Goal: Navigation & Orientation: Find specific page/section

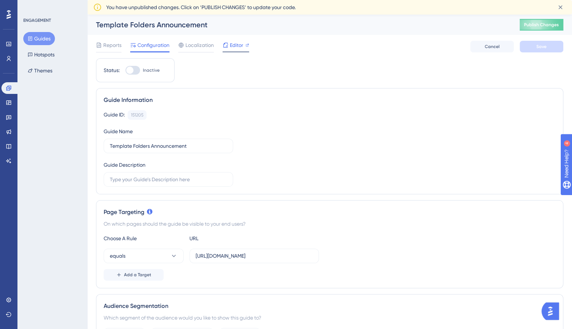
click at [237, 41] on span "Editor" at bounding box center [236, 45] width 13 height 9
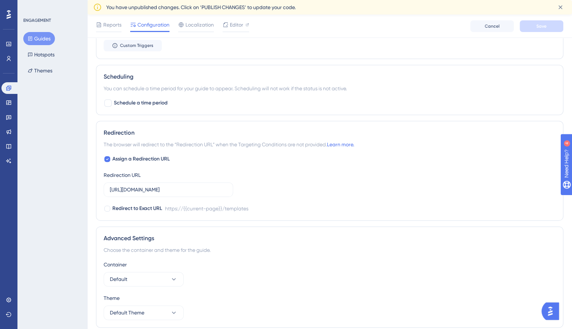
scroll to position [458, 0]
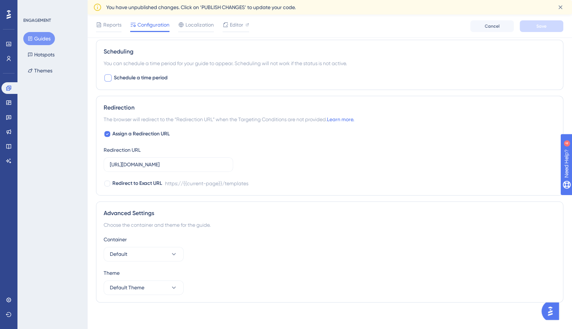
click at [111, 75] on div at bounding box center [107, 77] width 7 height 7
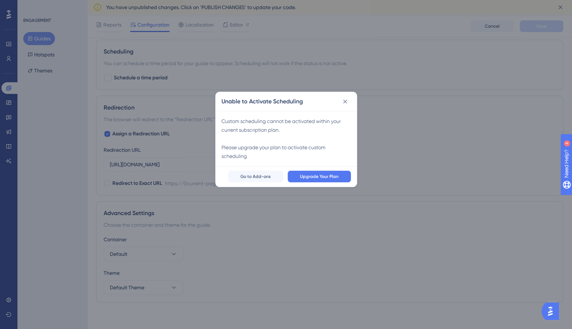
scroll to position [452, 0]
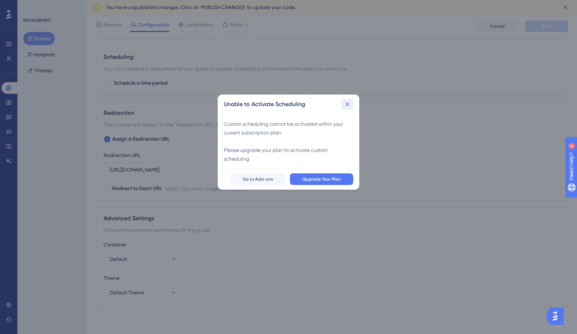
click at [347, 102] on icon at bounding box center [347, 104] width 7 height 7
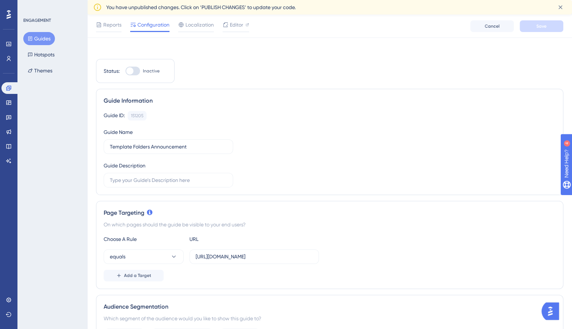
scroll to position [0, 0]
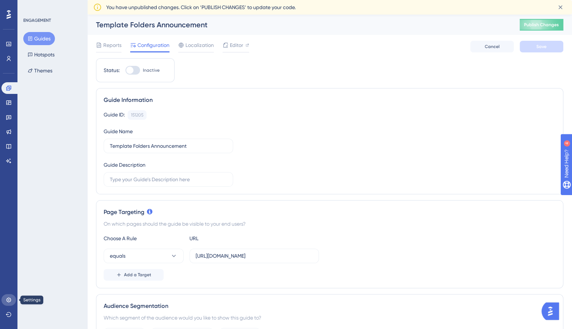
click at [10, 299] on icon at bounding box center [9, 300] width 6 height 6
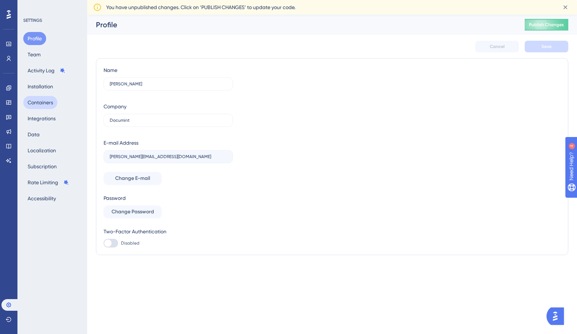
click at [38, 104] on button "Containers" at bounding box center [40, 102] width 34 height 13
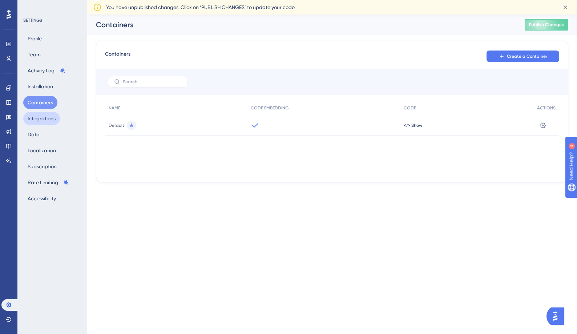
click at [38, 117] on button "Integrations" at bounding box center [41, 118] width 37 height 13
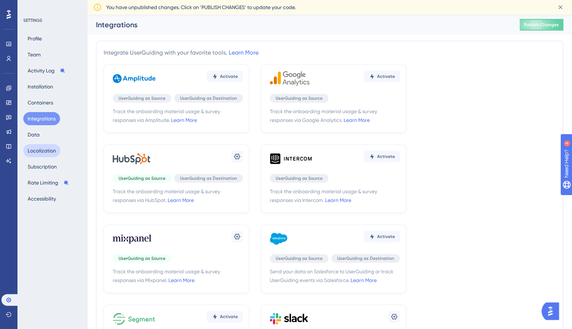
click at [38, 146] on button "Localization" at bounding box center [41, 150] width 37 height 13
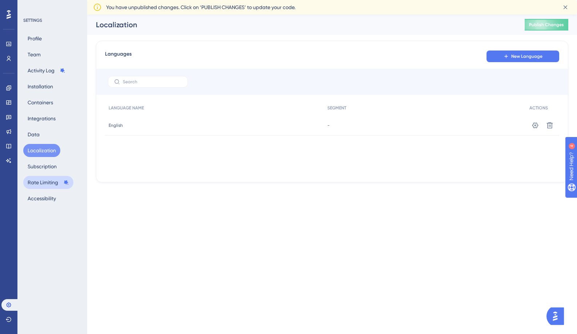
click at [40, 179] on button "Rate Limiting" at bounding box center [48, 182] width 50 height 13
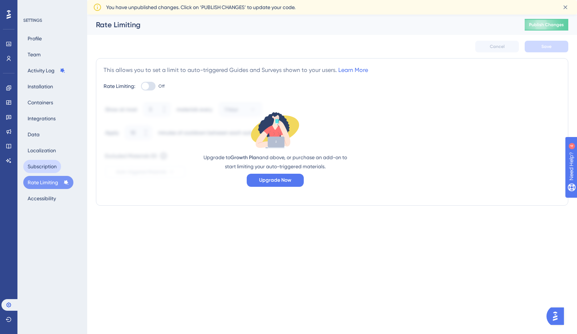
click at [40, 169] on button "Subscription" at bounding box center [42, 166] width 38 height 13
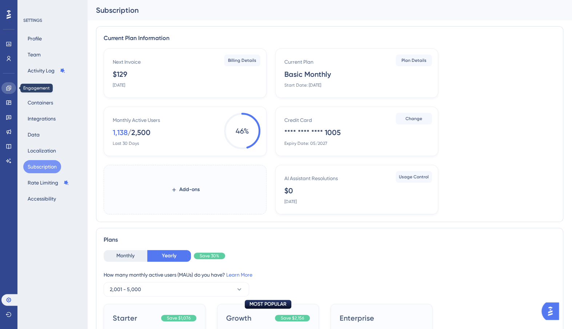
click at [8, 87] on icon at bounding box center [9, 88] width 6 height 6
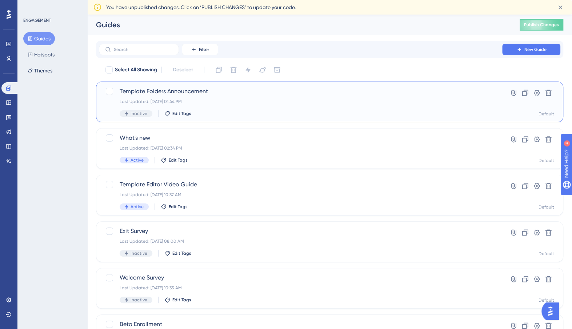
click at [188, 89] on span "Template Folders Announcement" at bounding box center [301, 91] width 362 height 9
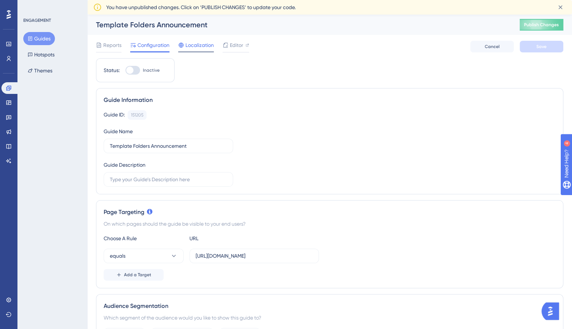
click at [190, 45] on span "Localization" at bounding box center [199, 45] width 28 height 9
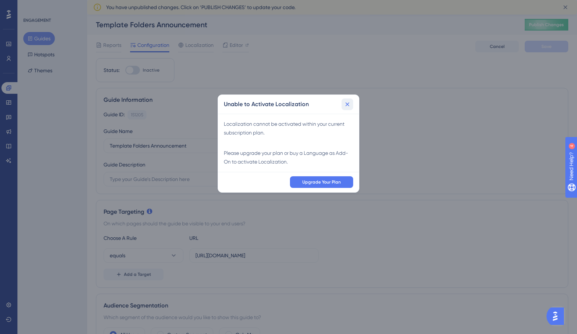
click at [350, 102] on icon at bounding box center [347, 104] width 7 height 7
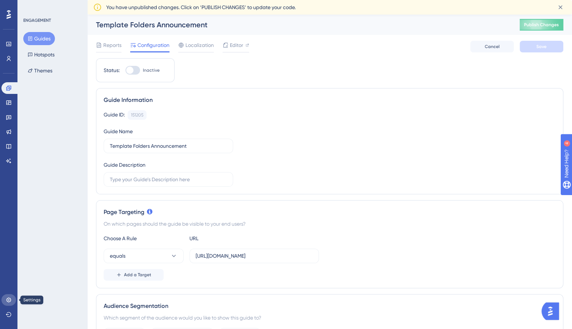
click at [9, 298] on icon at bounding box center [8, 299] width 5 height 5
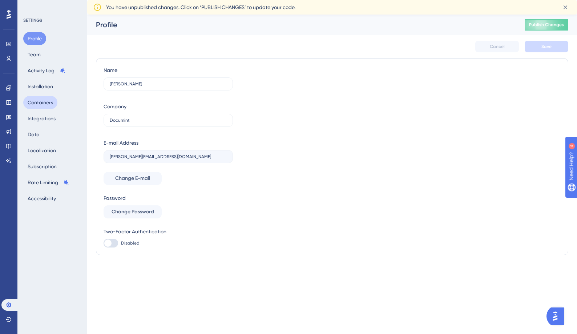
click at [35, 97] on button "Containers" at bounding box center [40, 102] width 34 height 13
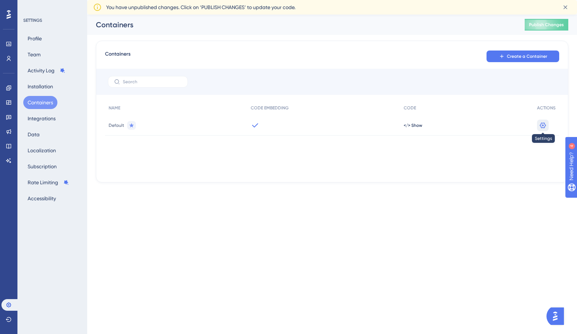
click at [543, 128] on icon at bounding box center [542, 125] width 7 height 7
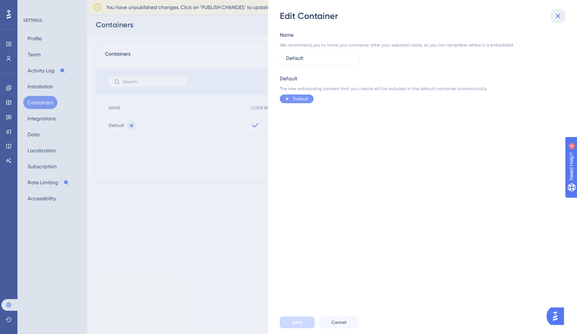
click at [559, 14] on icon at bounding box center [558, 16] width 9 height 9
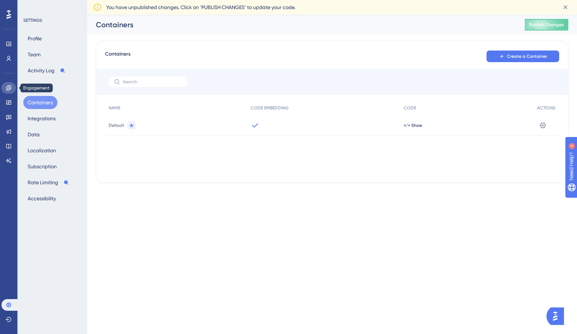
drag, startPoint x: 10, startPoint y: 86, endPoint x: 13, endPoint y: 88, distance: 3.9
click at [10, 86] on icon at bounding box center [8, 87] width 5 height 5
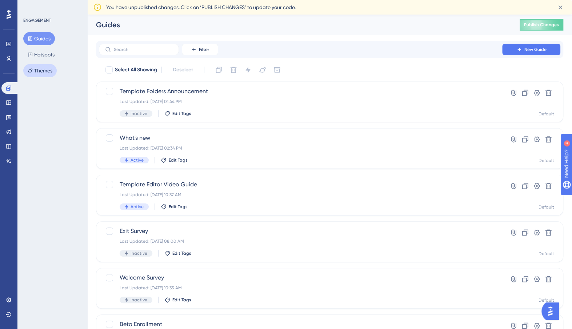
click at [43, 71] on button "Themes" at bounding box center [39, 70] width 33 height 13
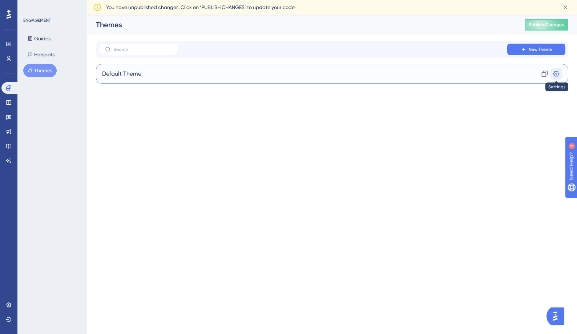
click at [554, 72] on icon at bounding box center [556, 73] width 7 height 7
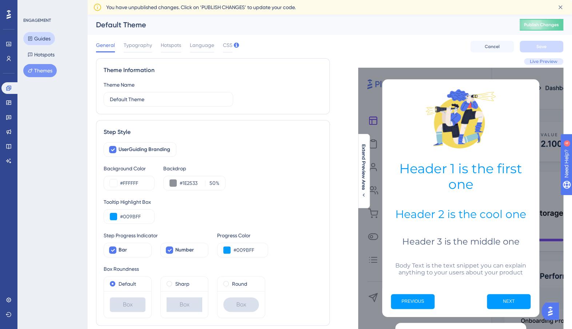
click at [47, 41] on button "Guides" at bounding box center [39, 38] width 32 height 13
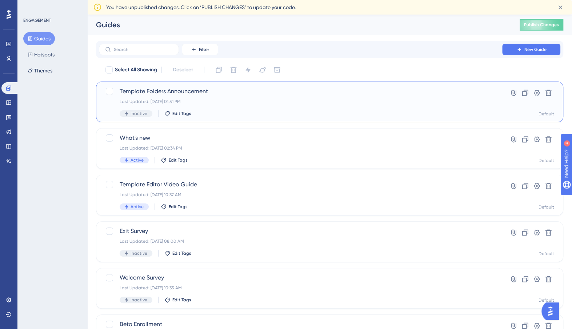
click at [314, 89] on span "Template Folders Announcement" at bounding box center [301, 91] width 362 height 9
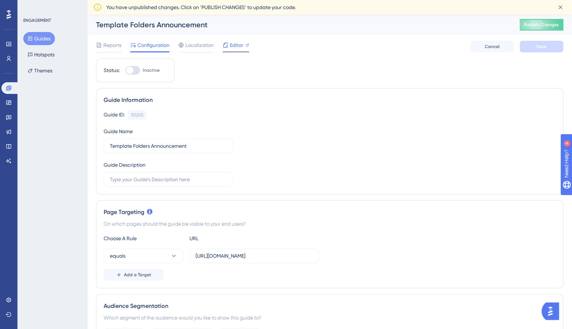
click at [228, 44] on div "Editor" at bounding box center [235, 45] width 27 height 9
drag, startPoint x: 273, startPoint y: 255, endPoint x: 213, endPoint y: 254, distance: 60.7
click at [213, 254] on input "https://documint-qa3.vercel.app/templates" at bounding box center [254, 256] width 117 height 8
